Goal: Check status: Check status

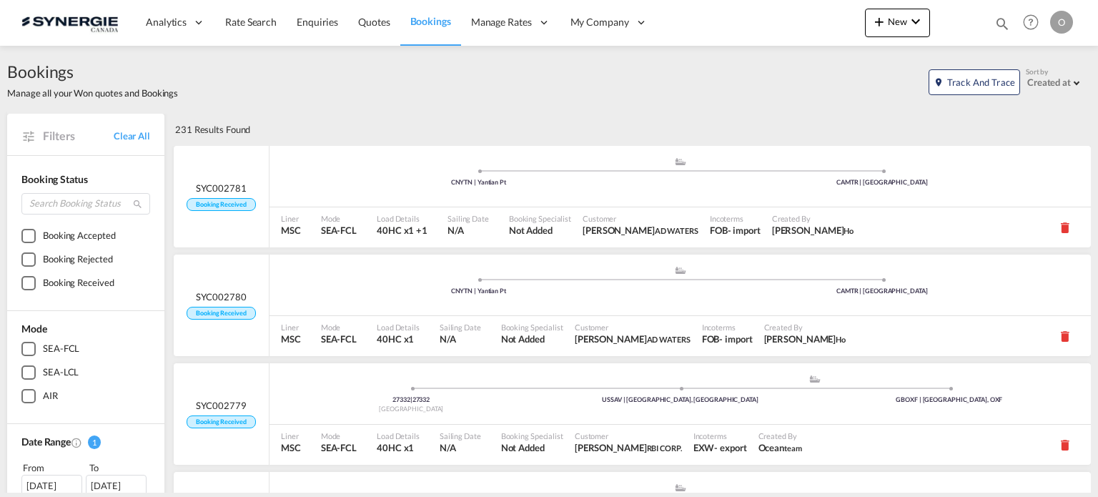
click at [1005, 22] on md-icon "icon-magnify" at bounding box center [1002, 24] width 16 height 16
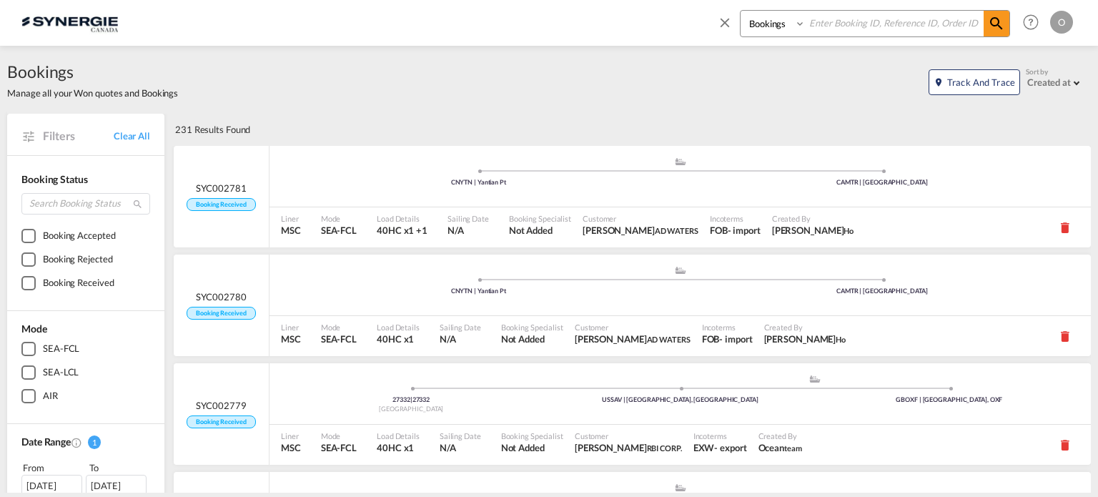
drag, startPoint x: 767, startPoint y: 29, endPoint x: 769, endPoint y: 36, distance: 7.5
click at [767, 29] on select "Bookings Quotes Enquiries" at bounding box center [774, 24] width 68 height 26
select select "Quotes"
click at [740, 11] on select "Bookings Quotes Enquiries" at bounding box center [774, 24] width 68 height 26
paste input "SYC000012741"
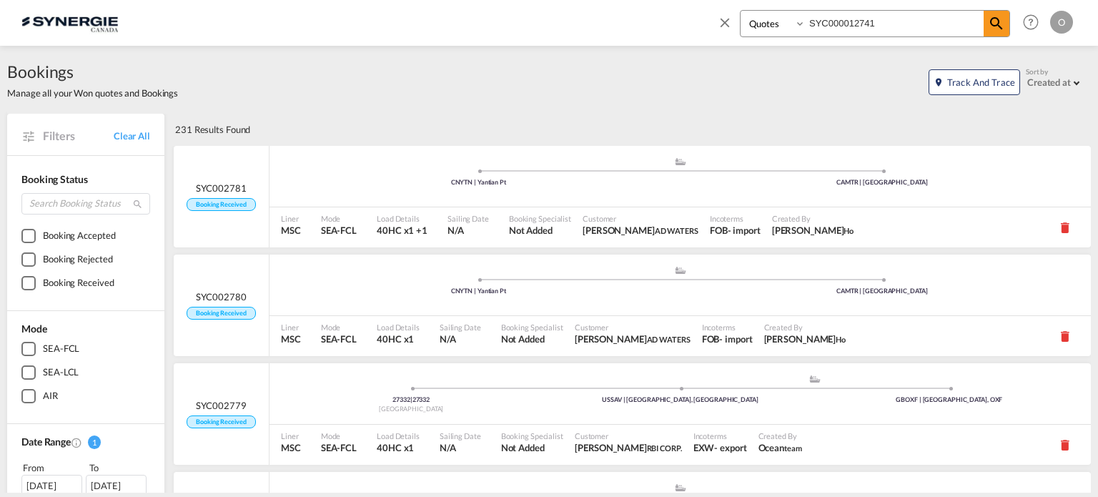
click at [971, 25] on input "SYC000012741" at bounding box center [894, 23] width 178 height 25
type input "SYC000012741"
click at [995, 25] on md-icon "icon-magnify" at bounding box center [996, 23] width 17 height 17
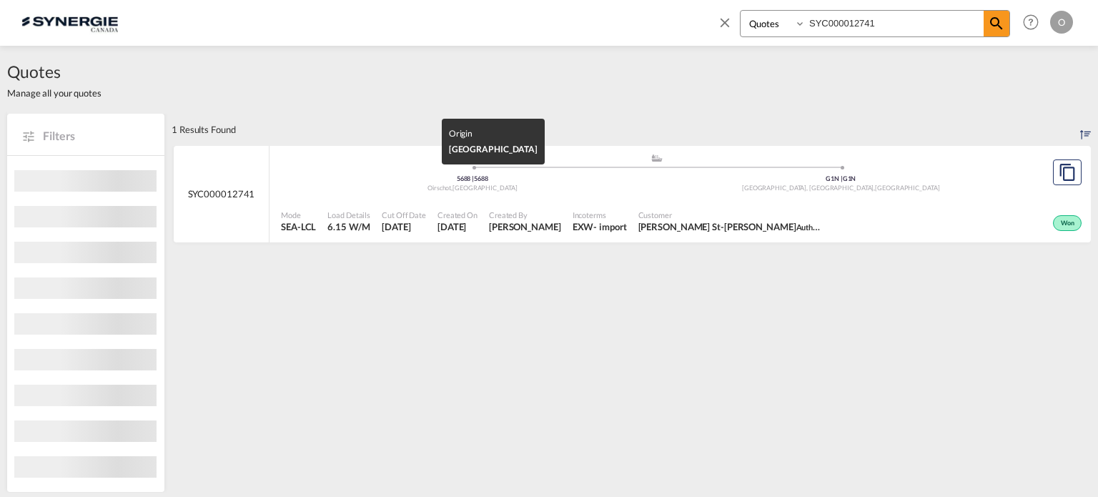
click at [537, 177] on div "5688 | 5688" at bounding box center [472, 178] width 369 height 9
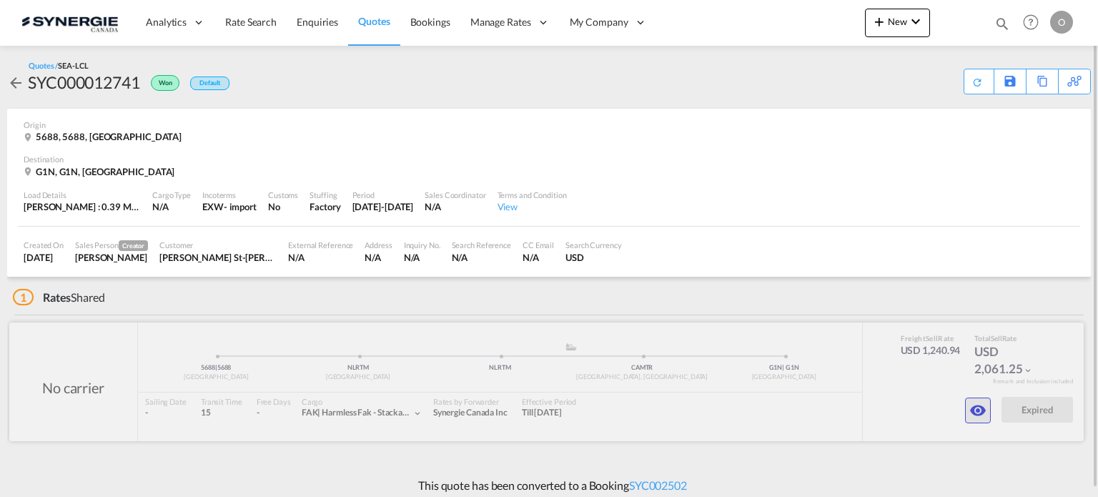
click at [981, 411] on md-icon "icon-eye" at bounding box center [977, 410] width 17 height 17
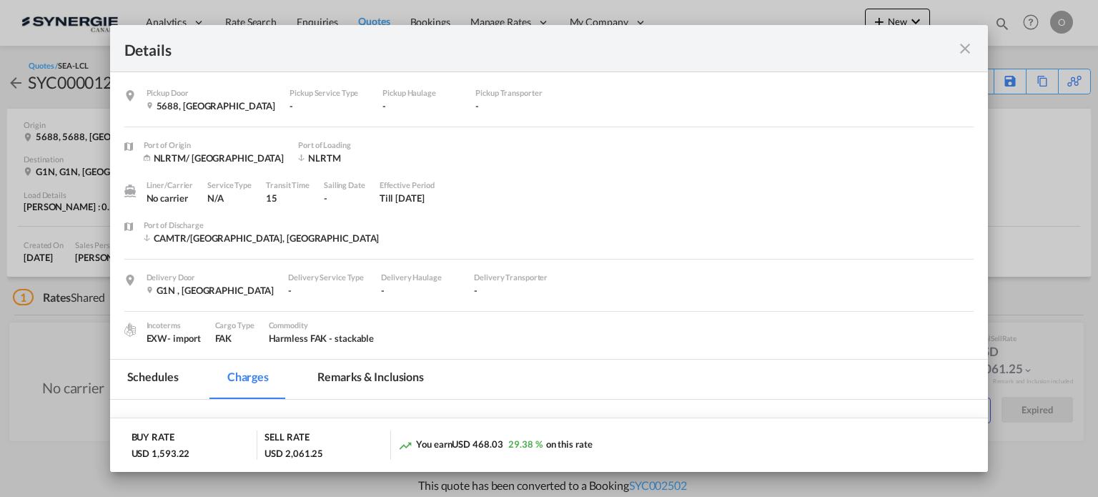
click at [339, 370] on md-tab-item "Remarks & Inclusions" at bounding box center [370, 378] width 141 height 39
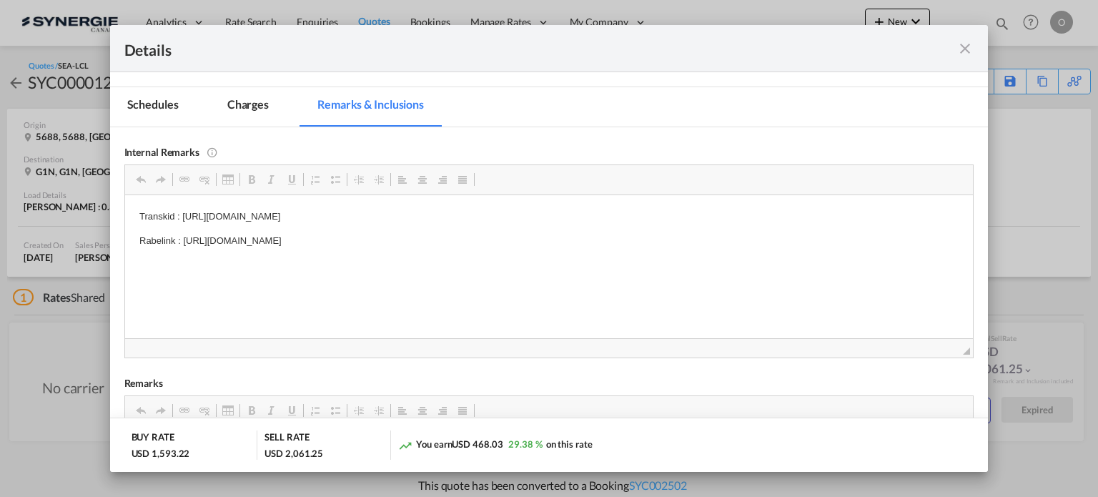
scroll to position [256, 0]
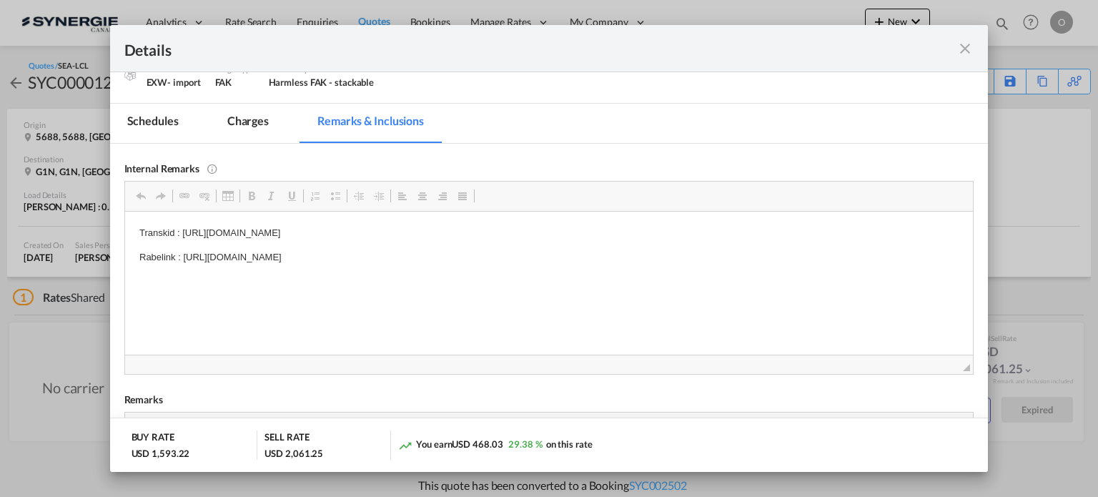
drag, startPoint x: 182, startPoint y: 255, endPoint x: 507, endPoint y: 255, distance: 324.4
